Goal: Task Accomplishment & Management: Use online tool/utility

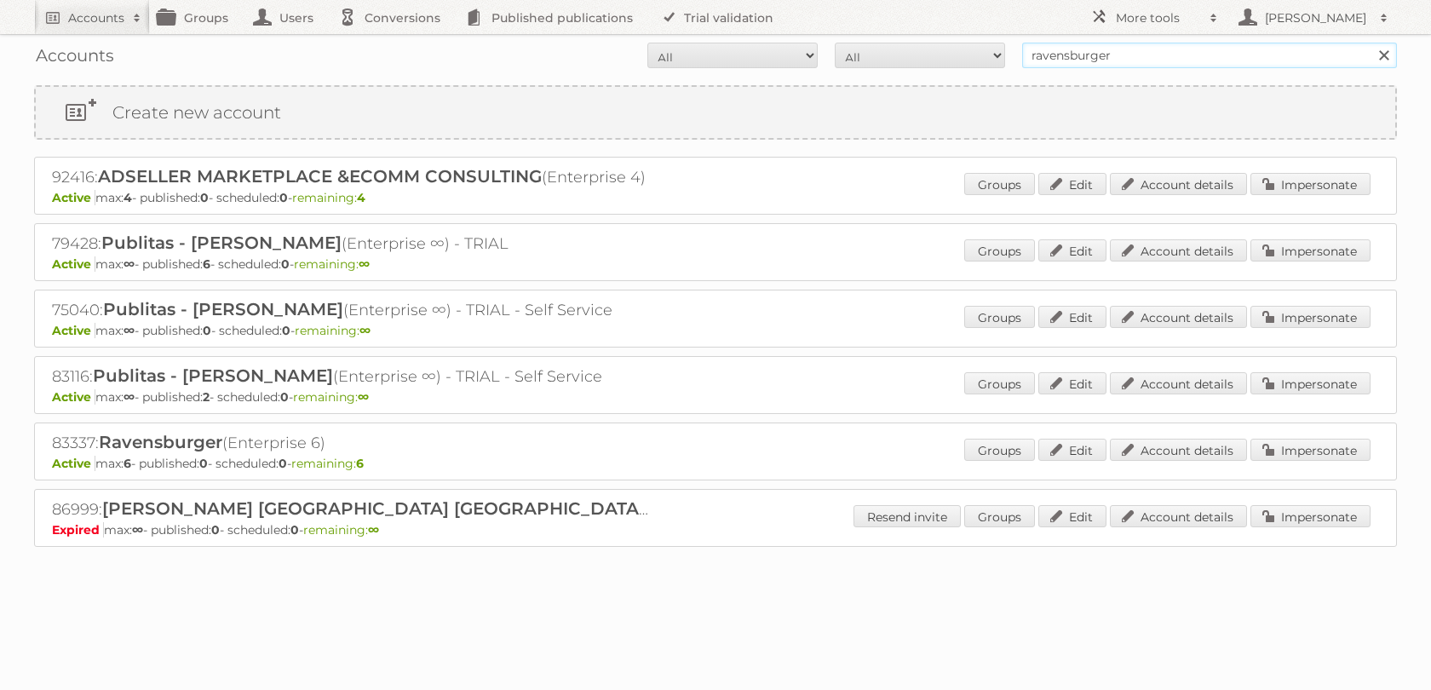
click at [1143, 60] on input "ravensburger" at bounding box center [1209, 56] width 375 height 26
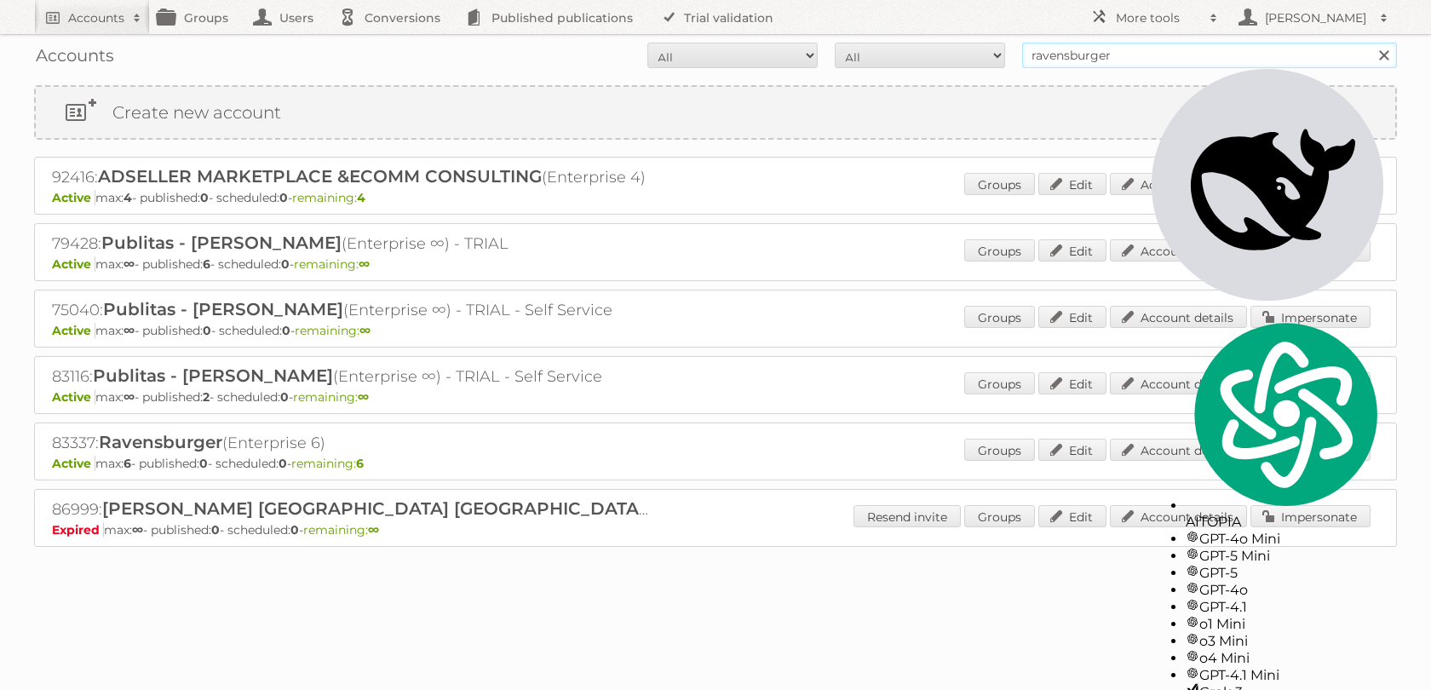
click at [1143, 60] on input "ravensburger" at bounding box center [1209, 56] width 375 height 26
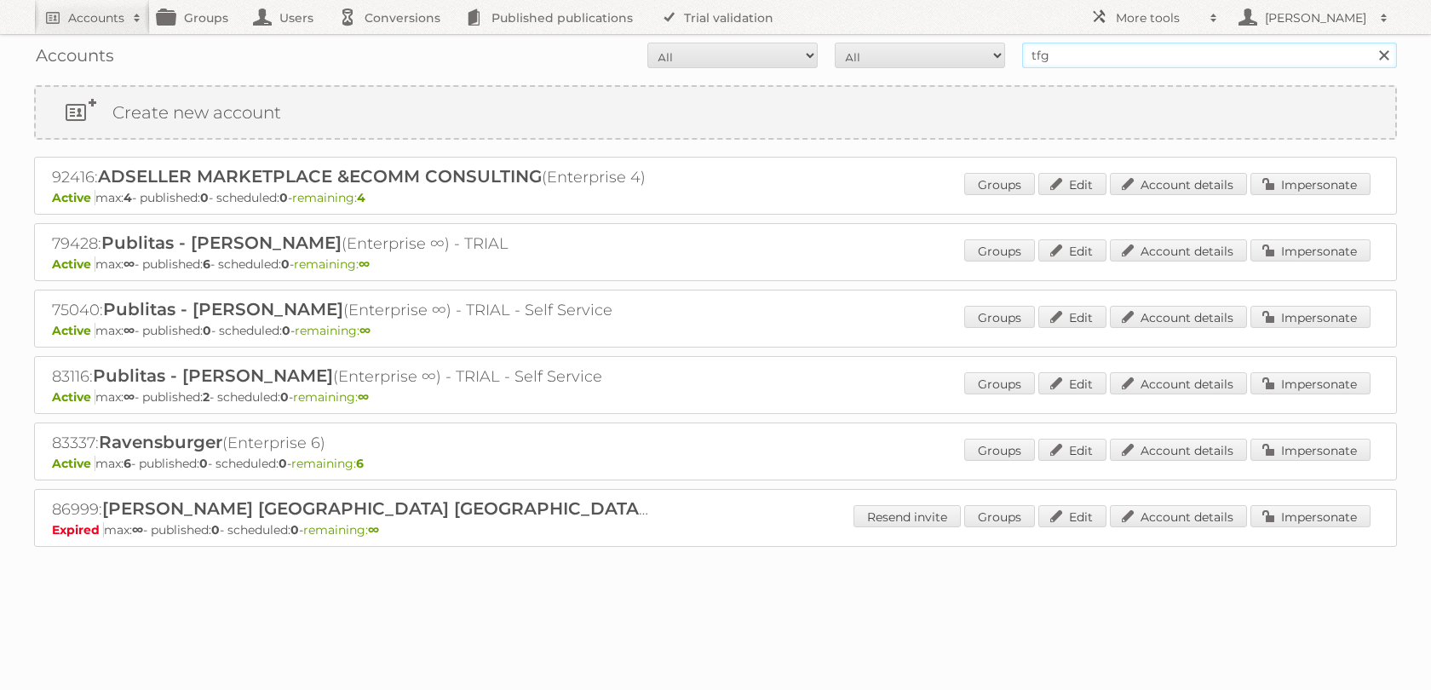
type input "tfg"
click at [1370, 43] on input "Search" at bounding box center [1383, 56] width 26 height 26
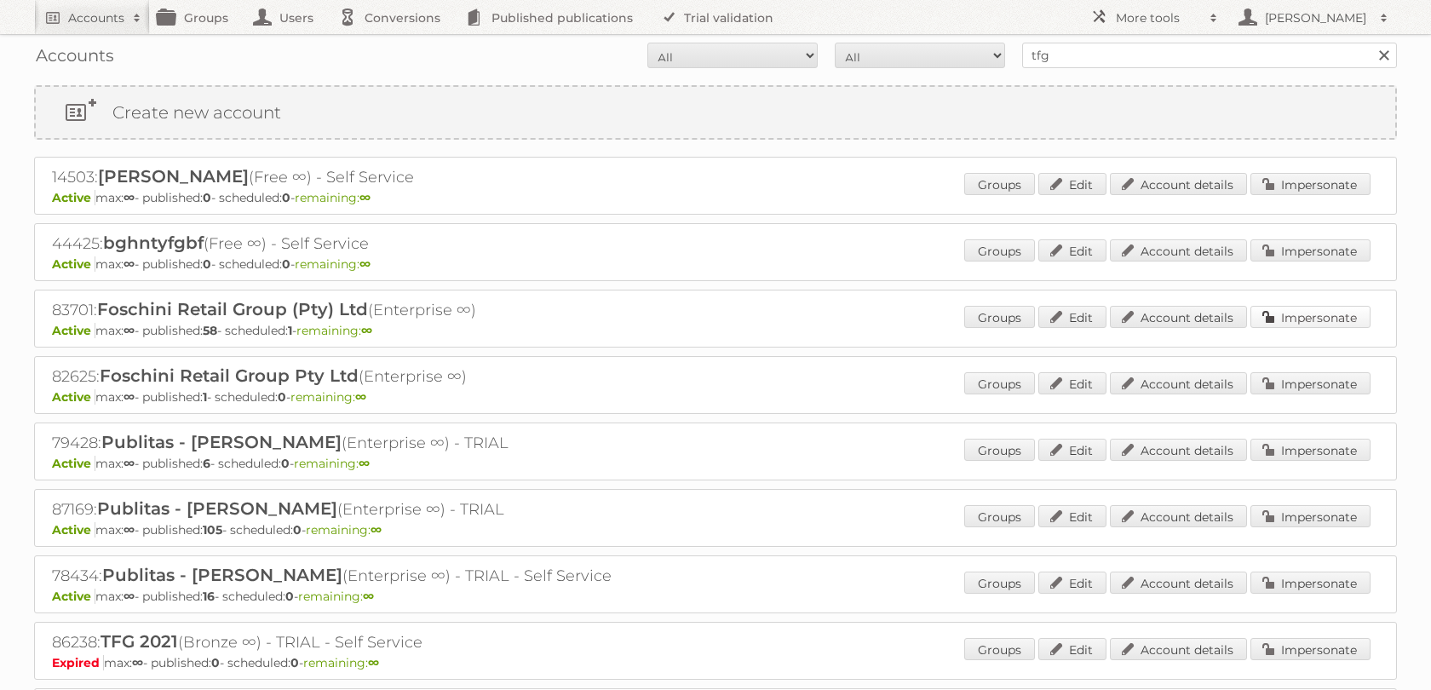
click at [1271, 328] on link "Impersonate" at bounding box center [1310, 317] width 120 height 22
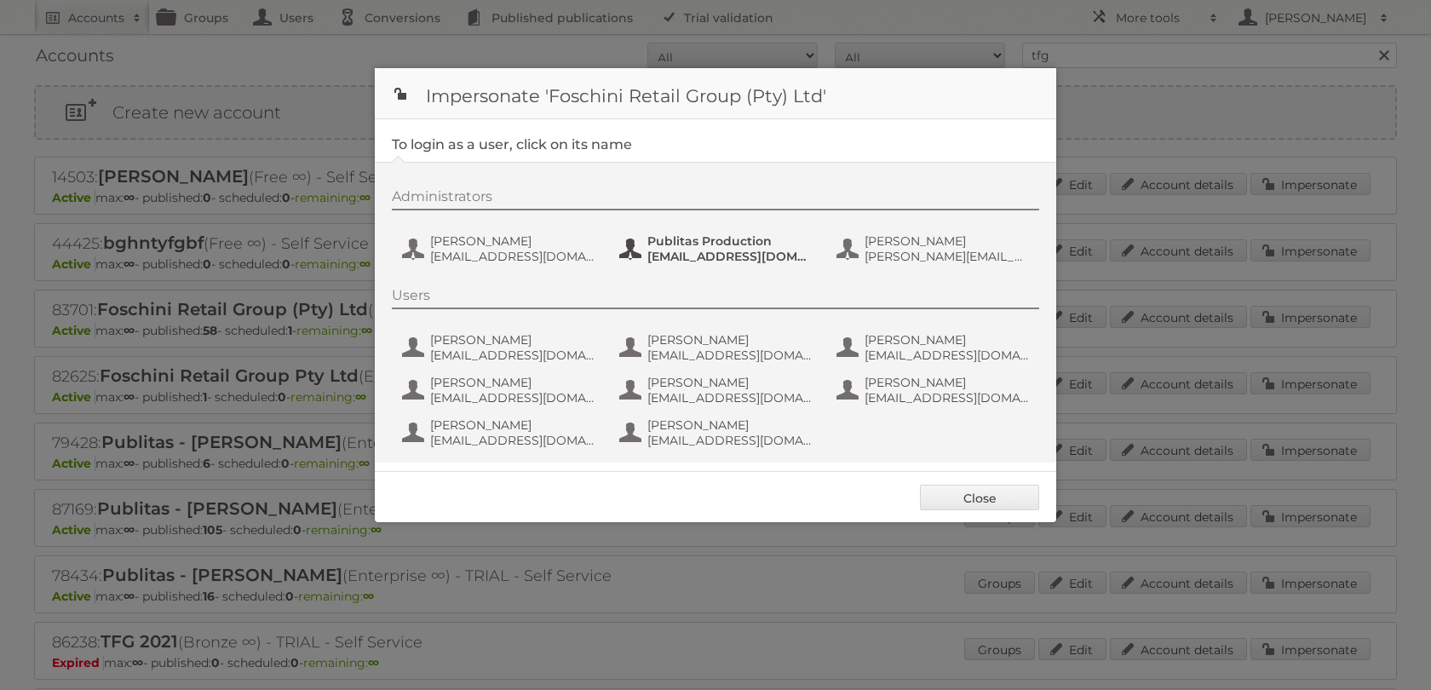
click at [664, 236] on button "Publitas Production [EMAIL_ADDRESS][DOMAIN_NAME]" at bounding box center [717, 249] width 200 height 34
